Goal: Task Accomplishment & Management: Use online tool/utility

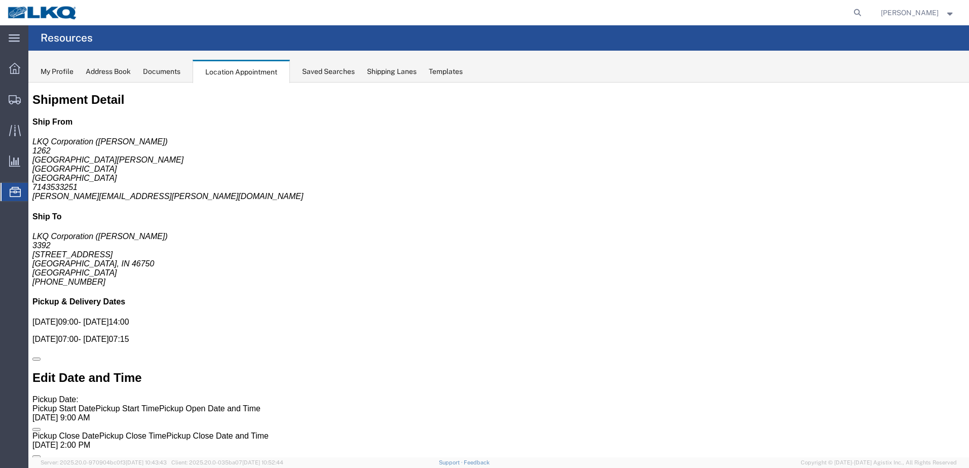
click at [4, 191] on div at bounding box center [15, 192] width 28 height 18
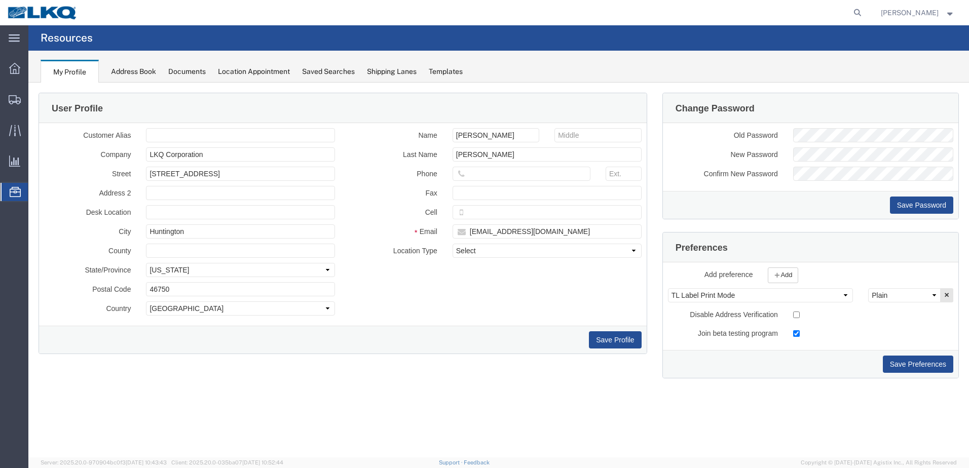
click at [13, 192] on icon at bounding box center [15, 192] width 11 height 10
click at [11, 189] on icon at bounding box center [15, 192] width 11 height 10
click at [340, 73] on div "Saved Searches" at bounding box center [328, 71] width 53 height 11
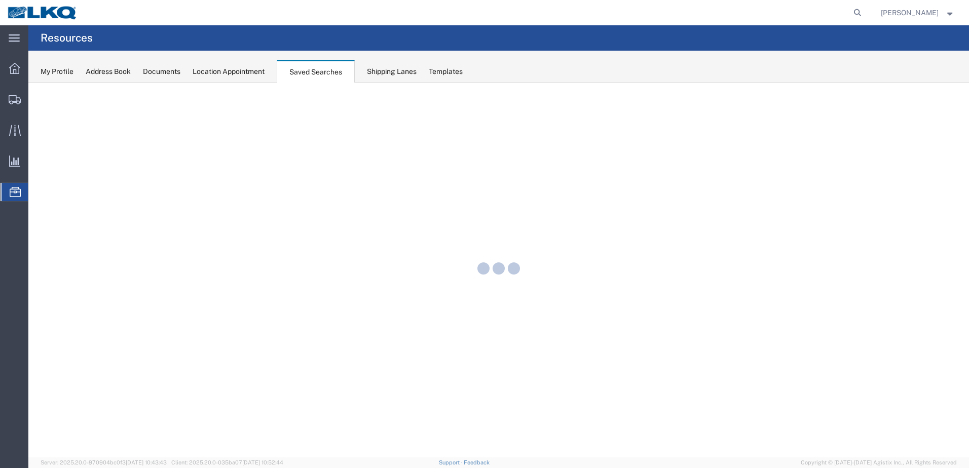
click at [229, 74] on div "Location Appointment" at bounding box center [229, 71] width 72 height 11
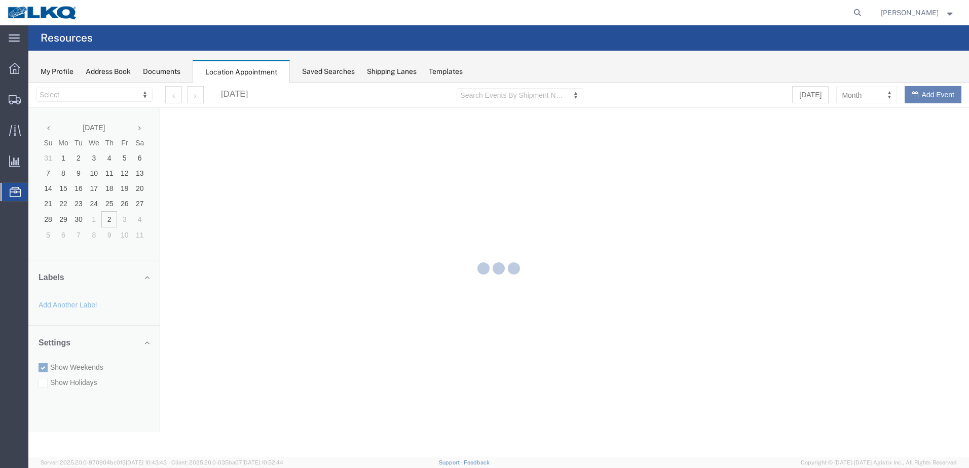
select select "28018"
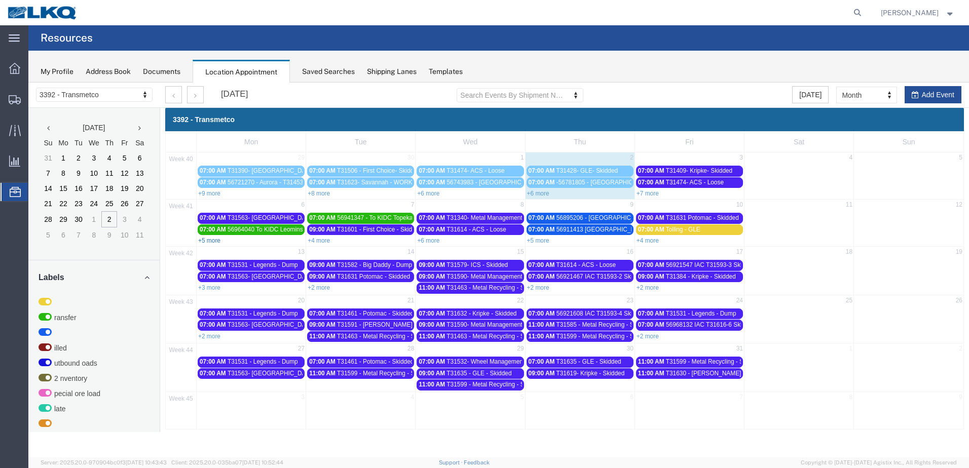
click at [214, 242] on link "+5 more" at bounding box center [209, 240] width 22 height 7
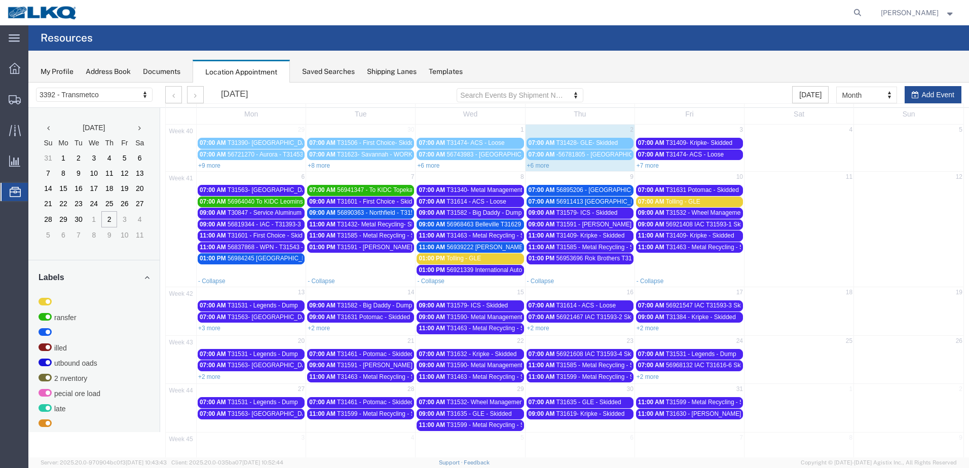
scroll to position [51, 0]
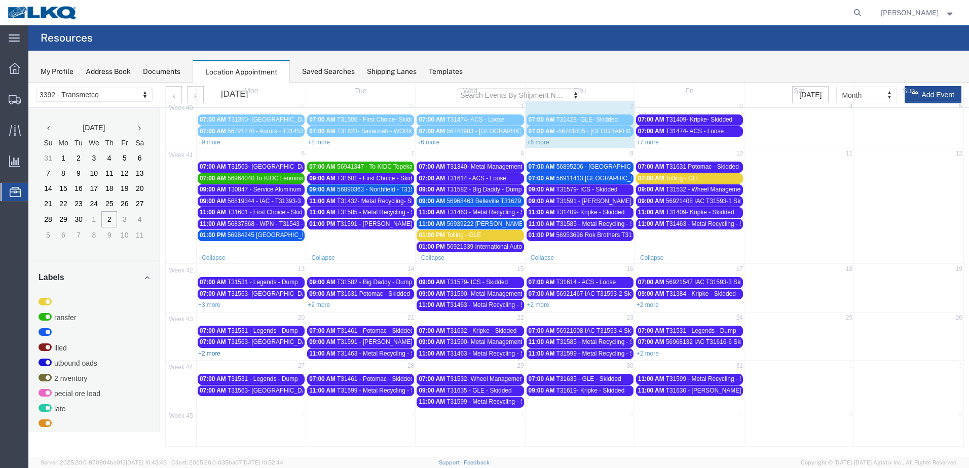
click at [214, 355] on link "+2 more" at bounding box center [209, 353] width 22 height 7
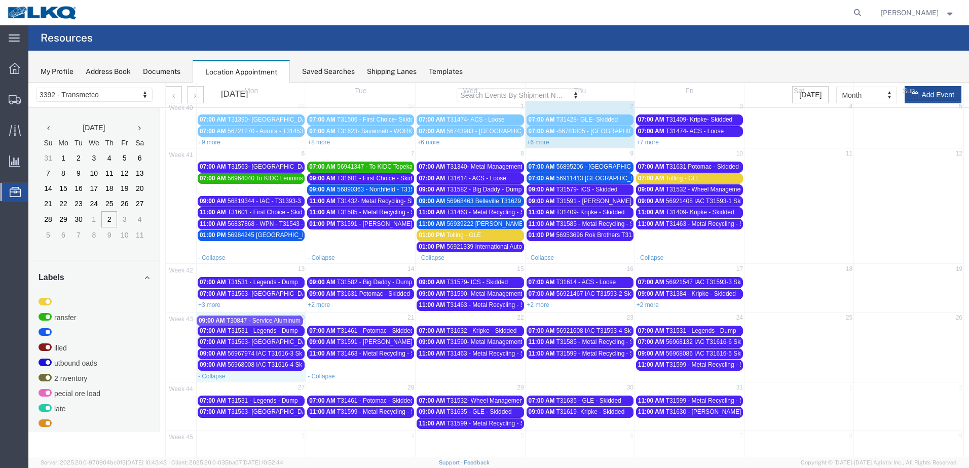
drag, startPoint x: 275, startPoint y: 191, endPoint x: 274, endPoint y: 322, distance: 131.2
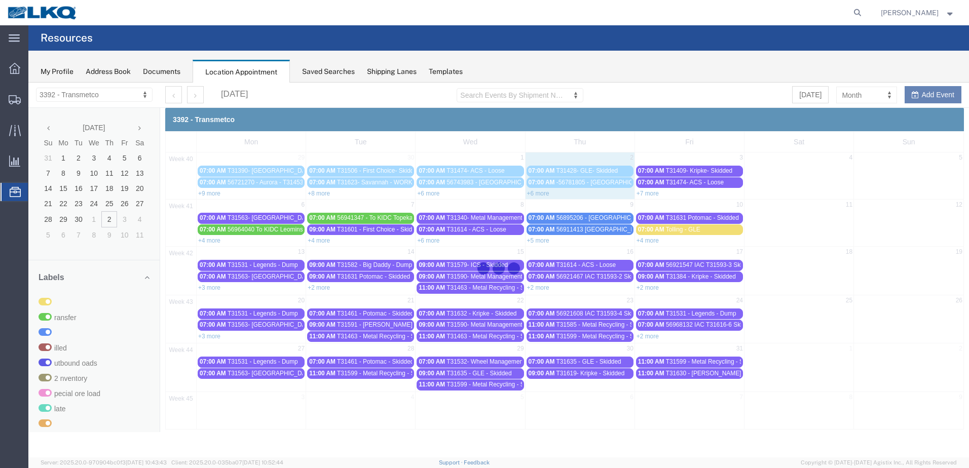
scroll to position [0, 0]
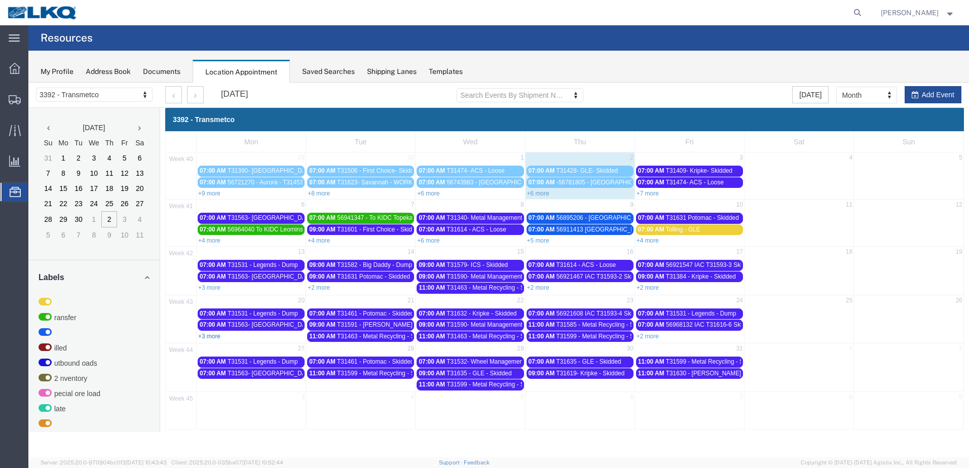
click at [211, 335] on link "+3 more" at bounding box center [209, 336] width 22 height 7
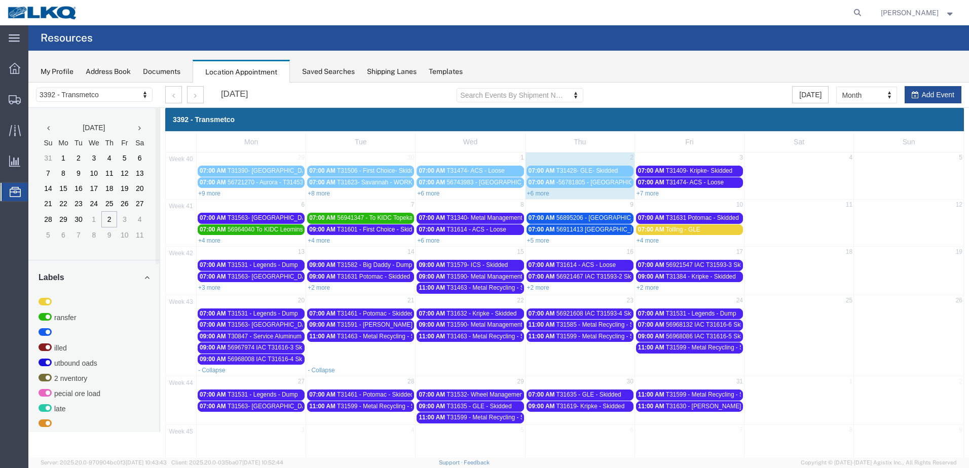
click at [276, 336] on span "T30847 - Service Aluminum - Skidded" at bounding box center [277, 336] width 101 height 7
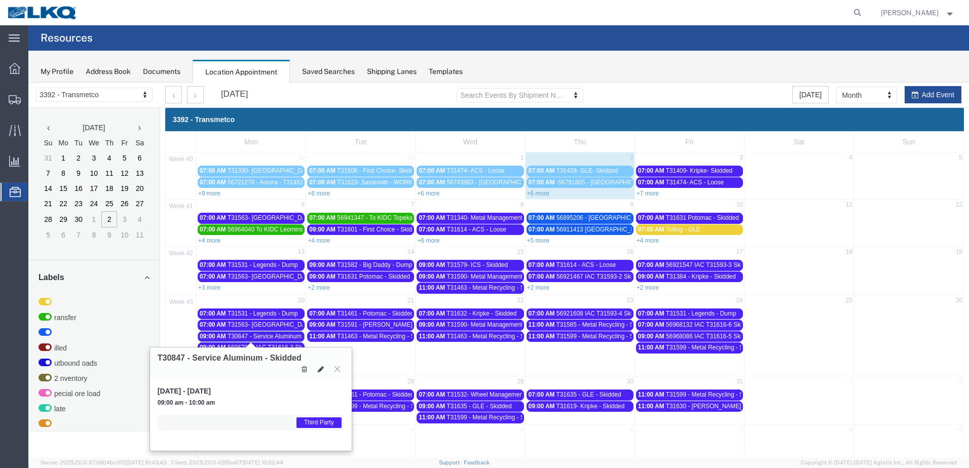
click at [319, 370] on icon at bounding box center [321, 369] width 6 height 7
select select "1"
select select "23"
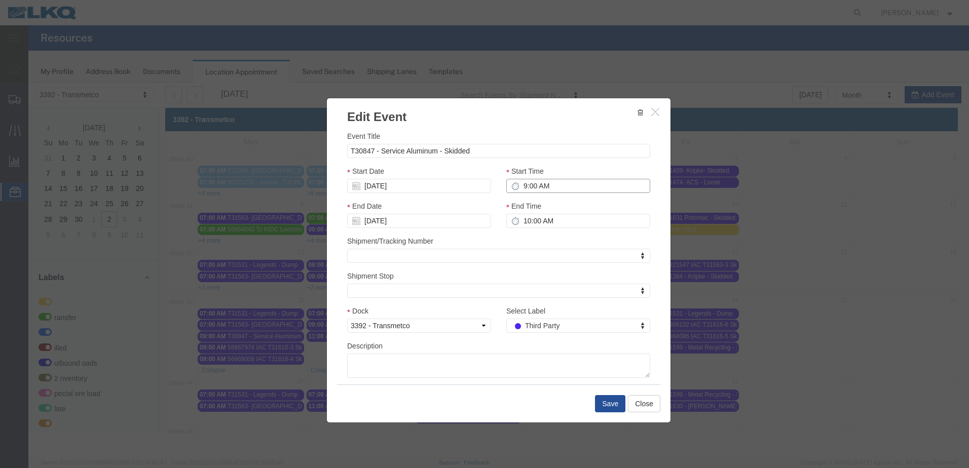
click at [518, 181] on input "9:00 AM" at bounding box center [578, 186] width 144 height 14
type input "11:00 AM"
click at [600, 407] on button "Save" at bounding box center [610, 403] width 30 height 17
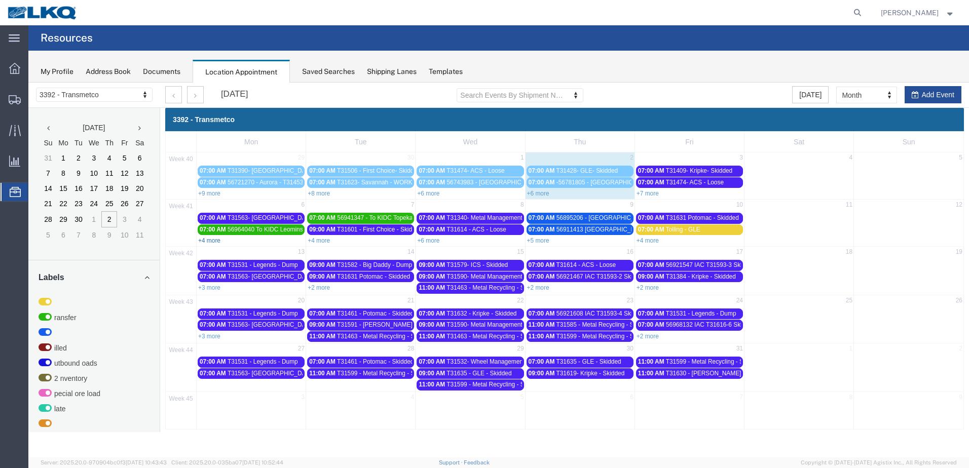
click at [212, 238] on link "+4 more" at bounding box center [209, 240] width 22 height 7
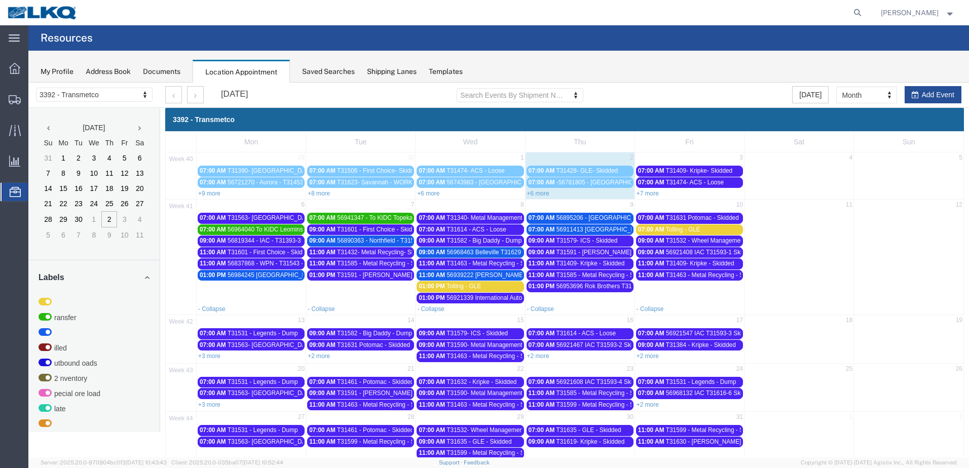
scroll to position [51, 0]
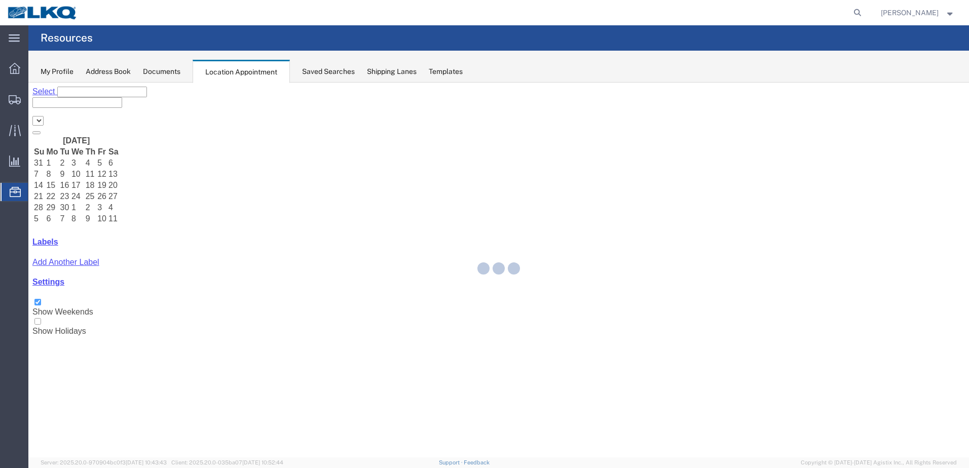
select select "28018"
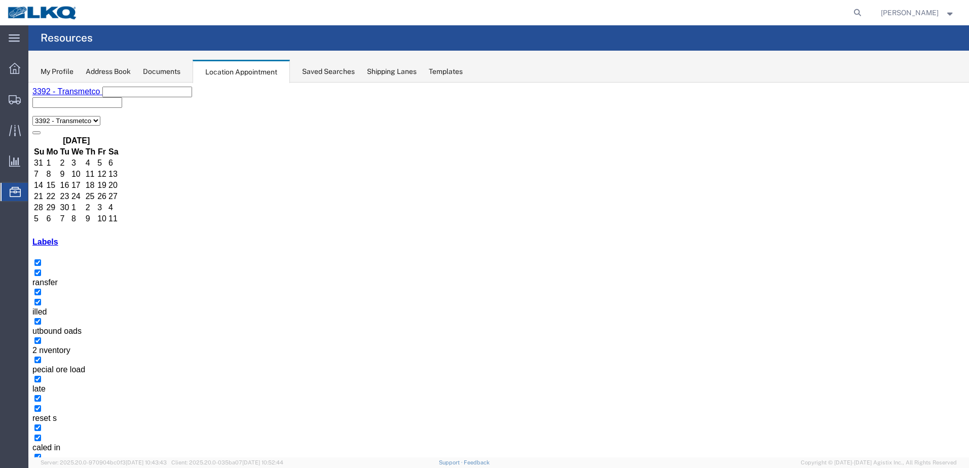
click at [864, 12] on icon at bounding box center [857, 13] width 14 height 14
click at [798, 13] on input "search" at bounding box center [696, 13] width 308 height 24
type input "t31334"
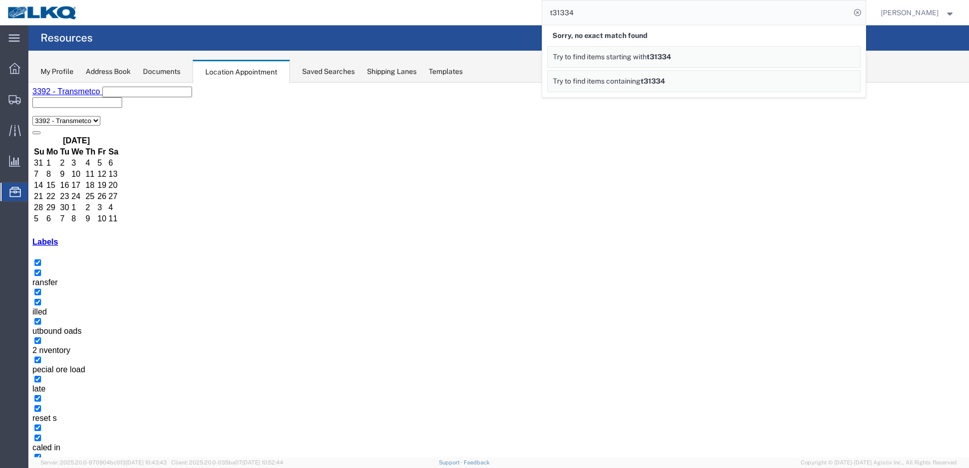
click at [49, 468] on button "button" at bounding box center [45, 475] width 8 height 3
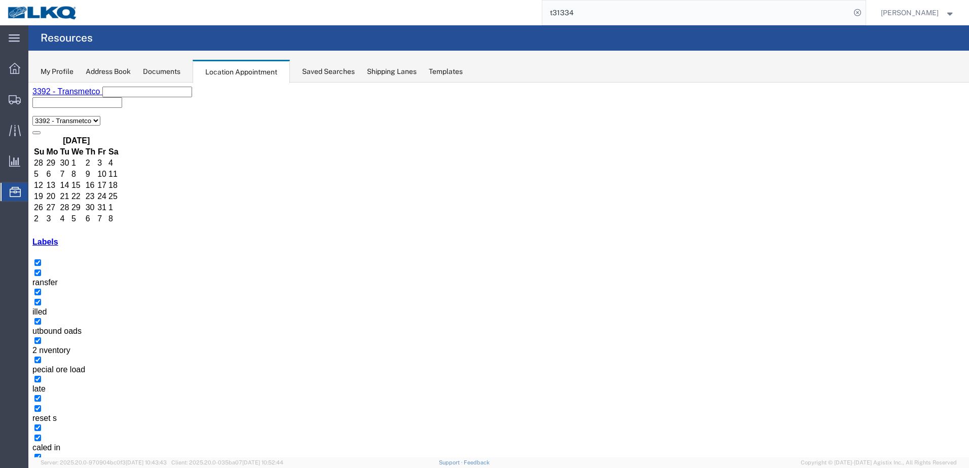
click at [49, 468] on button "button" at bounding box center [45, 475] width 8 height 3
